Goal: Information Seeking & Learning: Learn about a topic

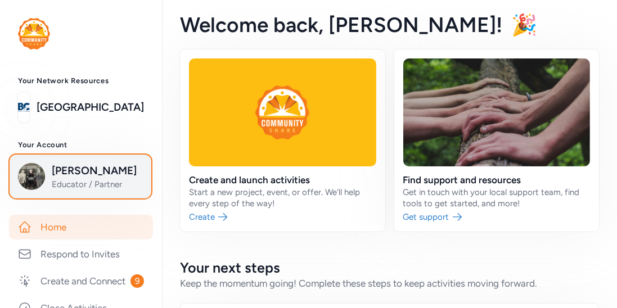
click at [83, 189] on span "Educator / Partner" at bounding box center [97, 184] width 91 height 11
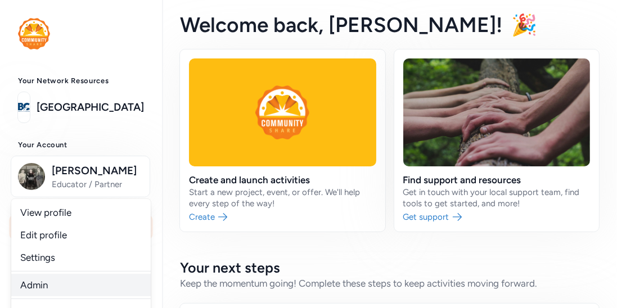
click at [41, 280] on link "Admin" at bounding box center [81, 285] width 140 height 23
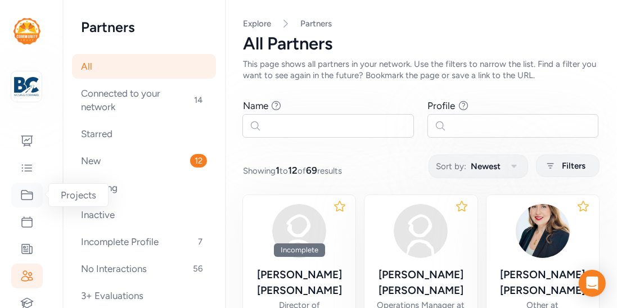
click at [35, 201] on div at bounding box center [27, 195] width 32 height 25
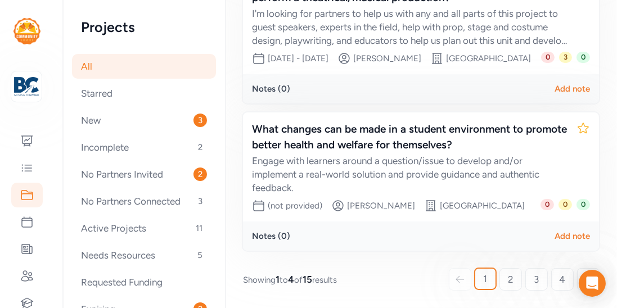
scroll to position [529, 0]
click at [515, 285] on link "2" at bounding box center [511, 279] width 23 height 23
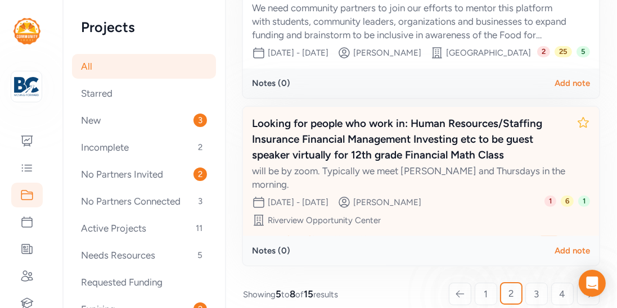
scroll to position [550, 0]
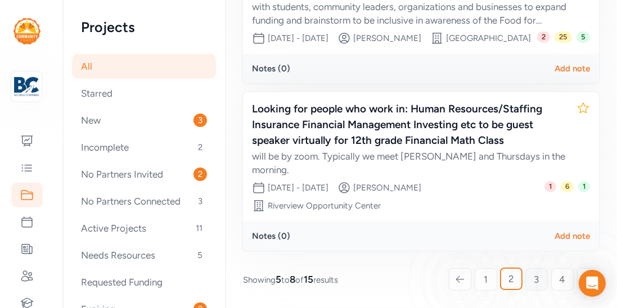
click at [537, 275] on span "3" at bounding box center [537, 280] width 5 height 14
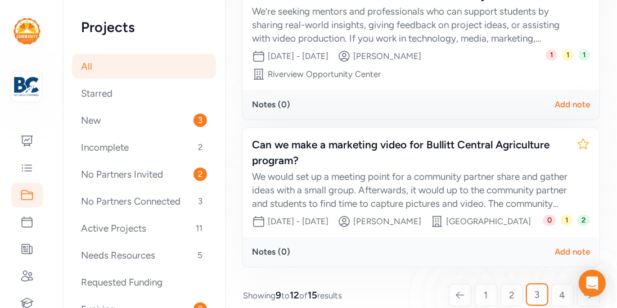
scroll to position [644, 0]
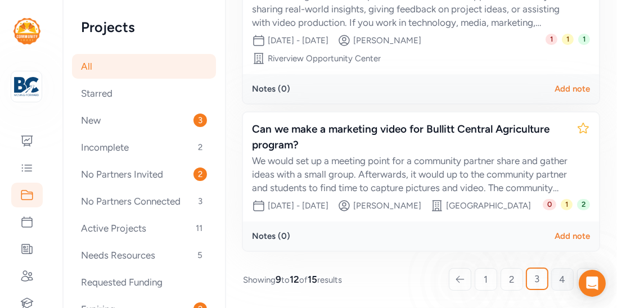
click at [560, 284] on span "4" at bounding box center [563, 280] width 6 height 14
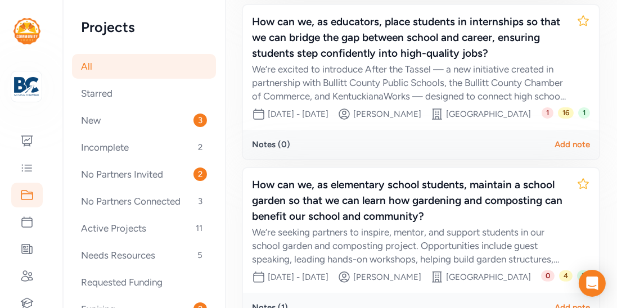
scroll to position [539, 0]
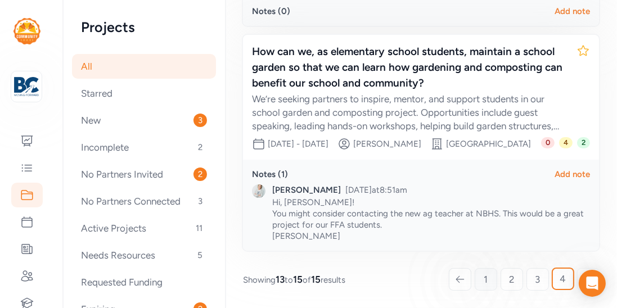
click at [488, 278] on link "1" at bounding box center [486, 279] width 23 height 23
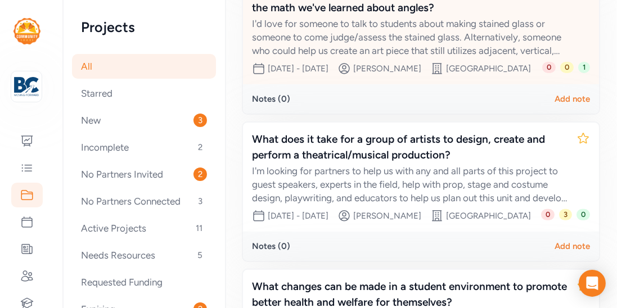
scroll to position [530, 0]
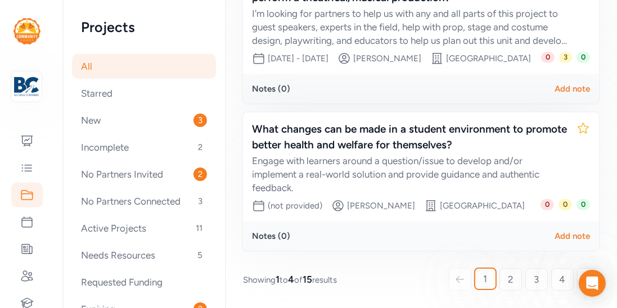
click at [508, 275] on link "2" at bounding box center [511, 279] width 23 height 23
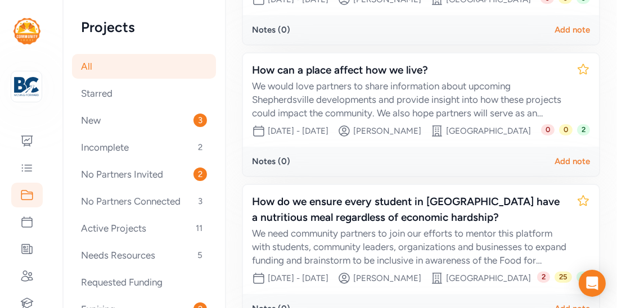
scroll to position [291, 0]
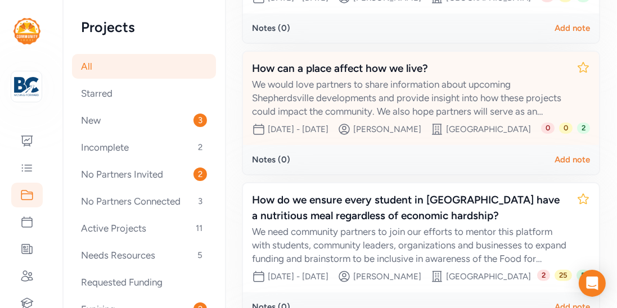
click at [361, 78] on div "We would love partners to share information about upcoming Shepherdsville devel…" at bounding box center [410, 98] width 316 height 41
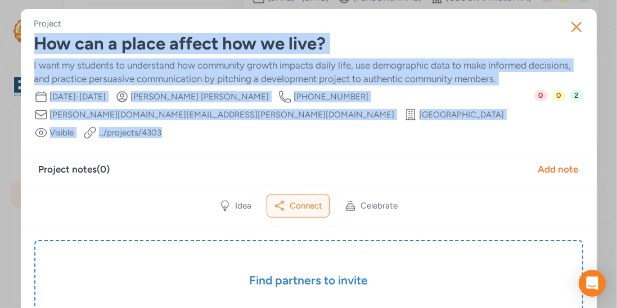
drag, startPoint x: 39, startPoint y: 47, endPoint x: 311, endPoint y: 120, distance: 281.3
click at [311, 120] on div "Project How can a place affect how we live? I want my students to understand ho…" at bounding box center [308, 79] width 549 height 122
copy div "How can a place affect how we live? I want my students to understand how commun…"
click at [576, 23] on icon "button" at bounding box center [577, 27] width 18 height 18
